Goal: Task Accomplishment & Management: Use online tool/utility

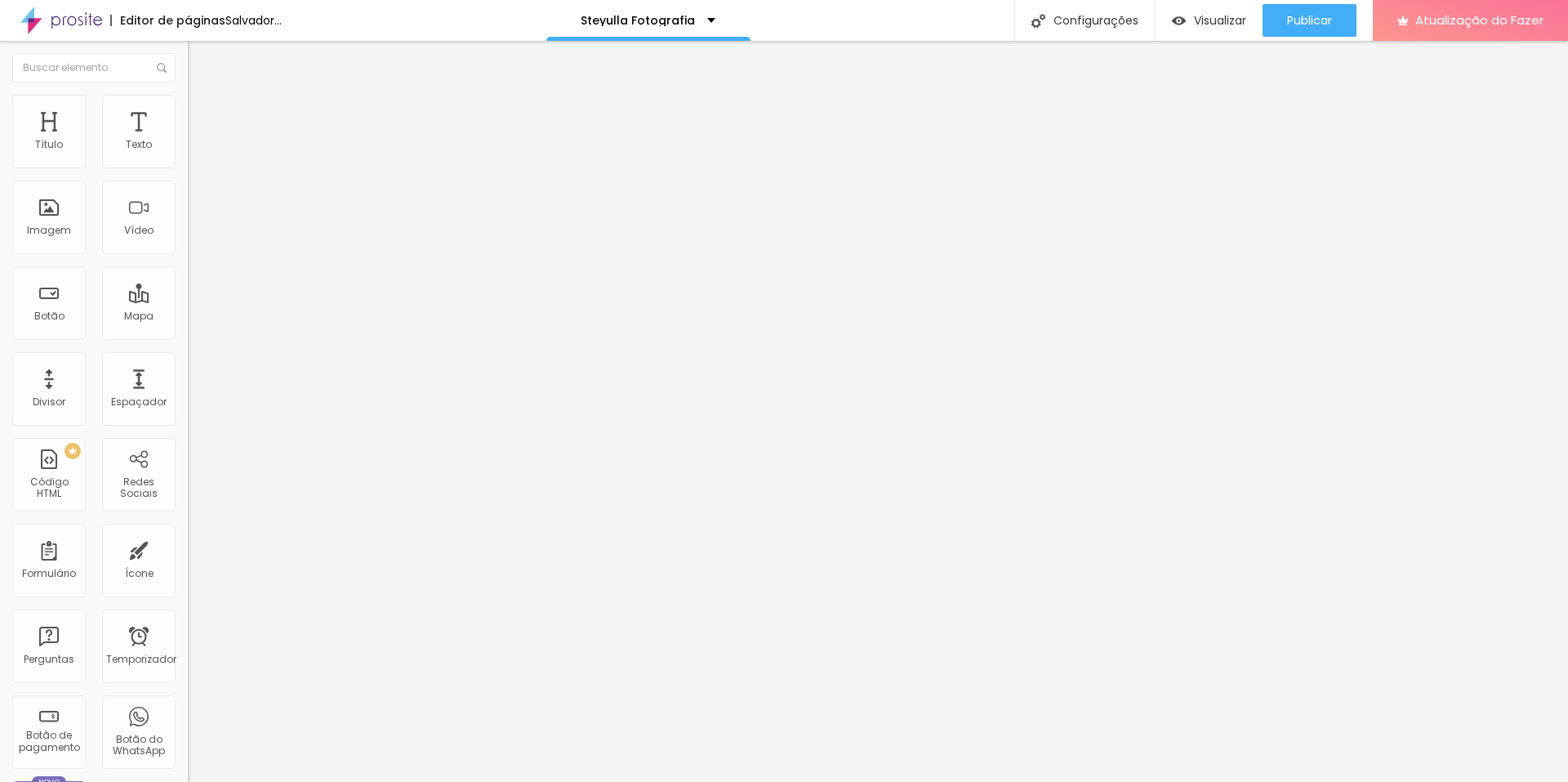
click at [198, 140] on font "Trocar imagem" at bounding box center [238, 133] width 80 height 14
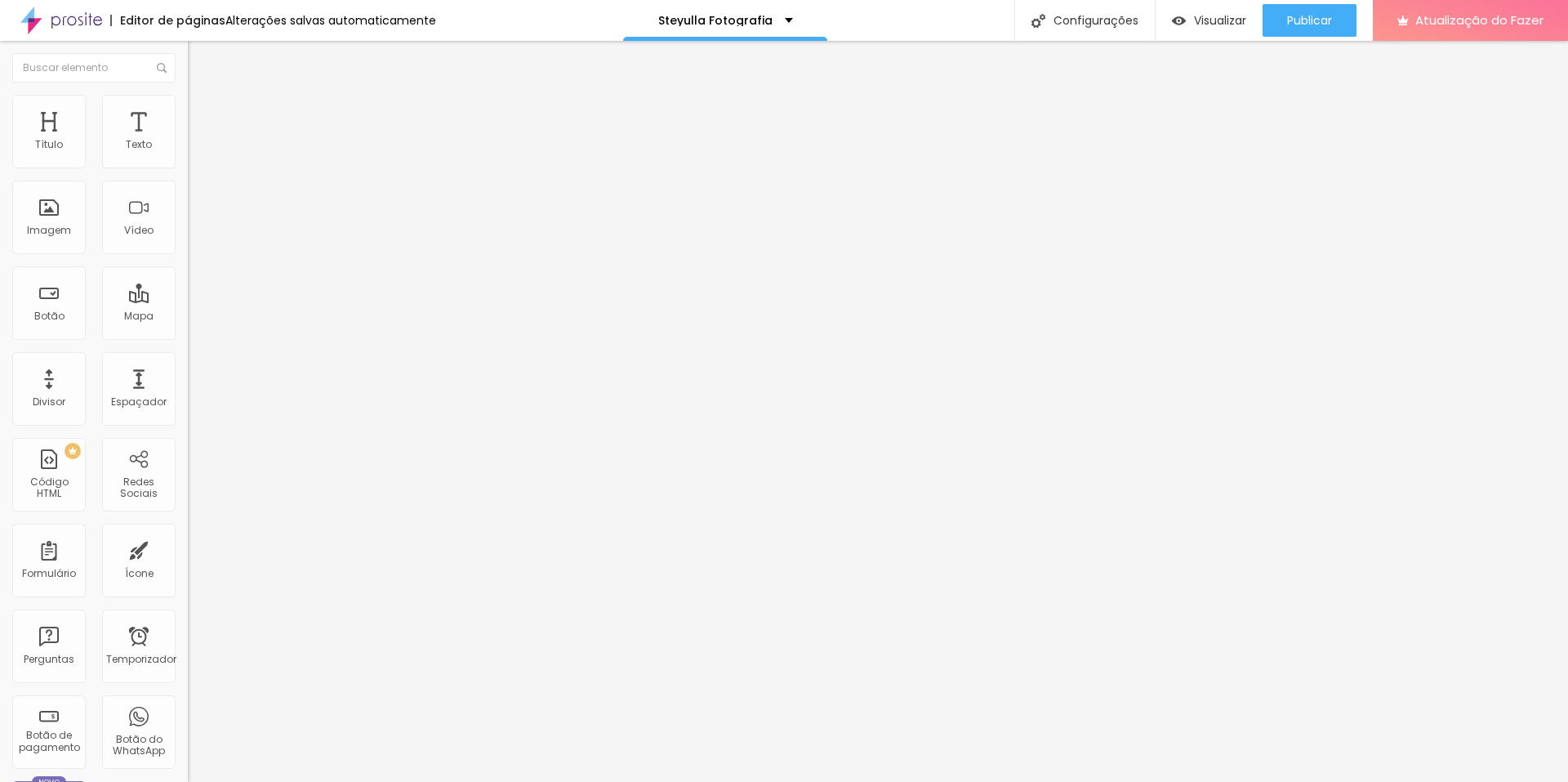
click at [198, 140] on font "Trocar imagem" at bounding box center [238, 133] width 80 height 14
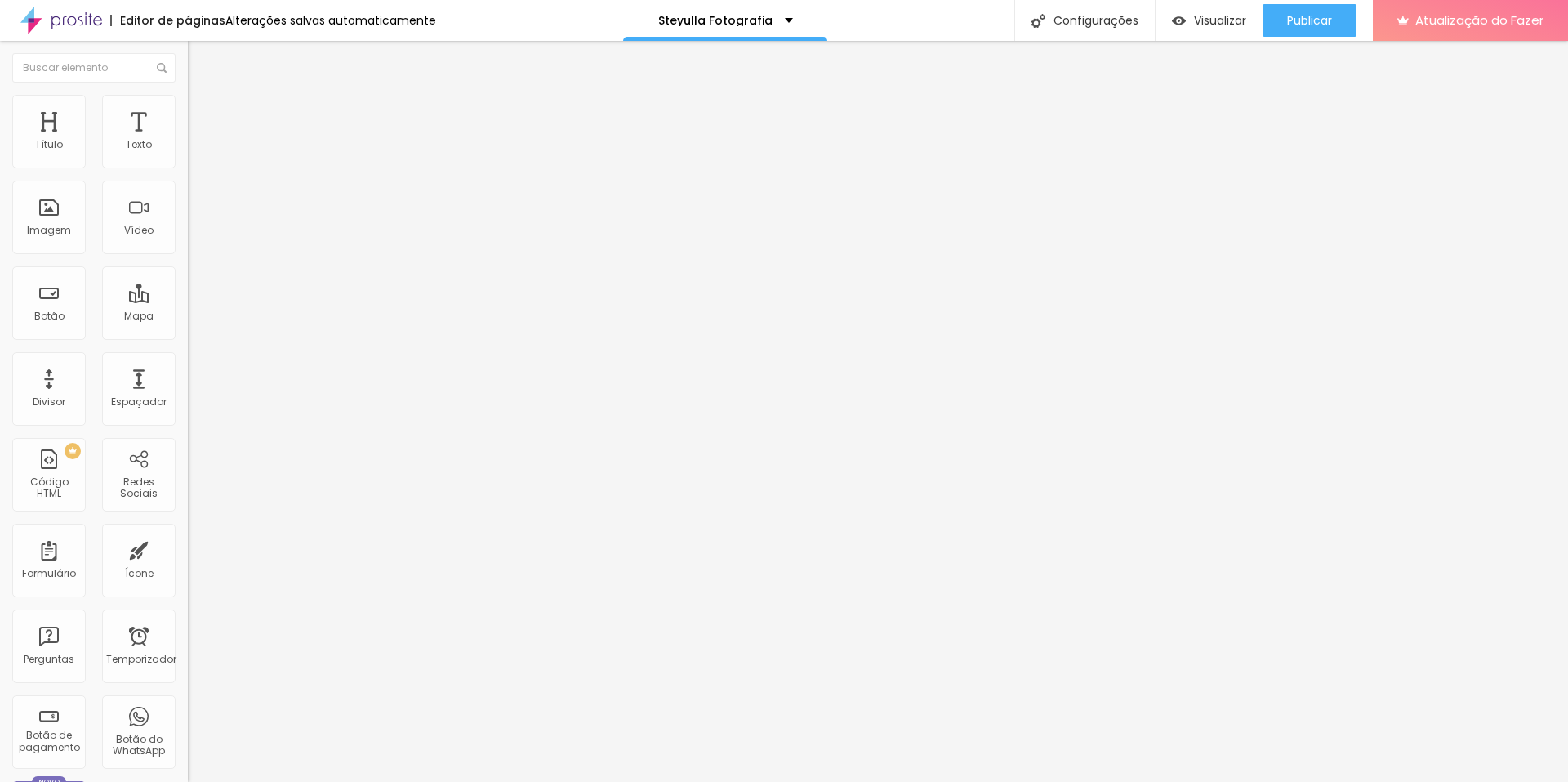
click at [1314, 18] on font "Publicar" at bounding box center [1309, 20] width 45 height 16
